Goal: Browse casually

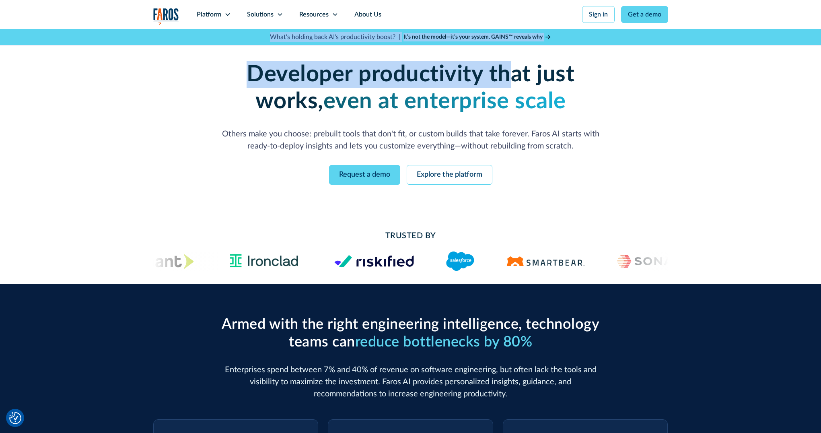
drag, startPoint x: 269, startPoint y: 38, endPoint x: 469, endPoint y: 85, distance: 205.8
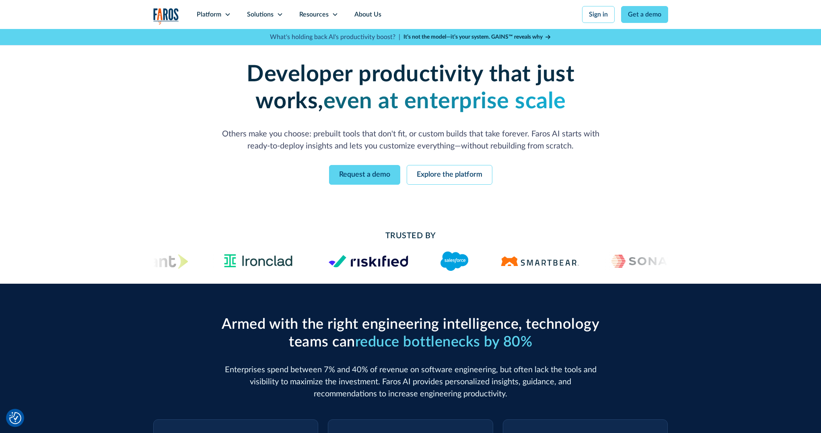
drag, startPoint x: 503, startPoint y: 94, endPoint x: 513, endPoint y: 97, distance: 10.6
click at [504, 94] on strong "even at enterprise scale" at bounding box center [444, 101] width 243 height 23
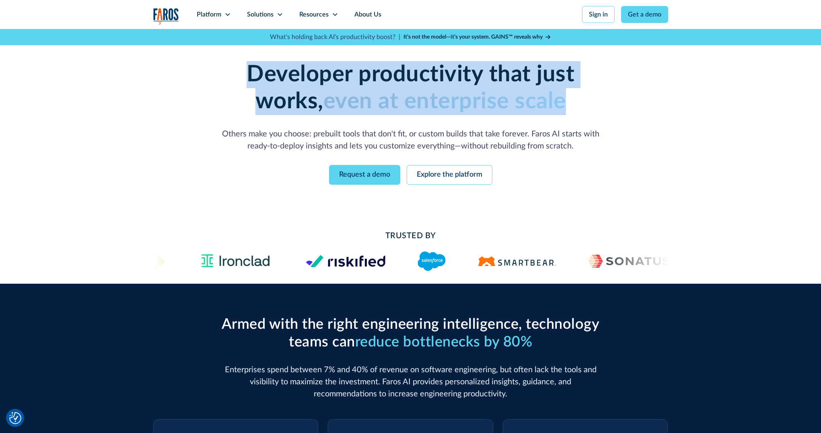
drag, startPoint x: 538, startPoint y: 101, endPoint x: 214, endPoint y: 66, distance: 325.3
click at [214, 66] on h1 "Developer productivity that just works, even at enterprise scale" at bounding box center [411, 88] width 412 height 54
click at [334, 90] on strong "even at enterprise scale" at bounding box center [444, 101] width 243 height 23
